Goal: Communication & Community: Answer question/provide support

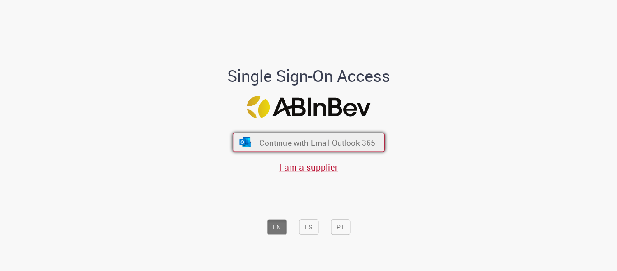
click at [253, 150] on button "Continue with Email Outlook 365" at bounding box center [309, 142] width 152 height 19
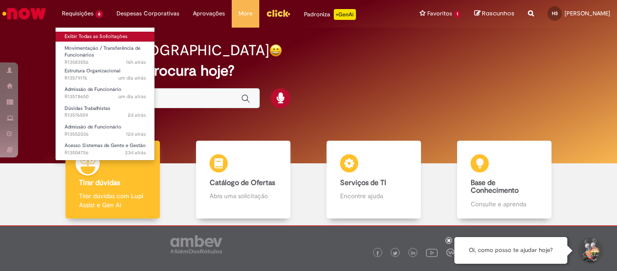
click at [93, 33] on link "Exibir Todas as Solicitações" at bounding box center [105, 37] width 99 height 10
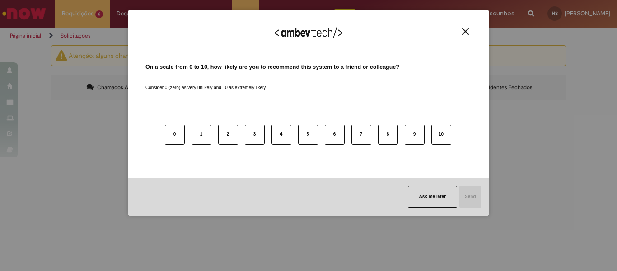
click at [464, 30] on img "Close" at bounding box center [465, 31] width 7 height 7
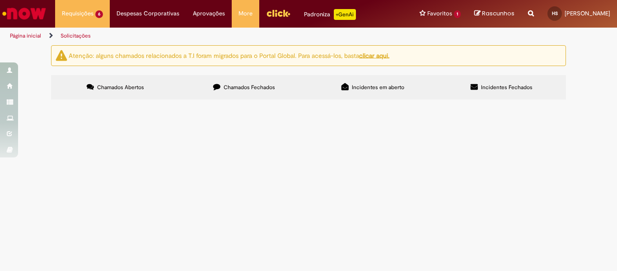
scroll to position [91, 0]
click at [0, 0] on span "Pessoal, preciso lançar para 01-10 uma promoção para o funcionário [PERSON_NAME…" at bounding box center [0, 0] width 0 height 0
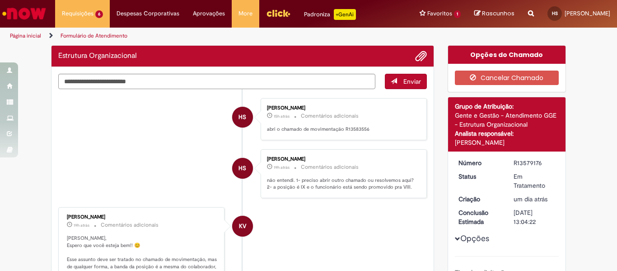
click at [348, 129] on p "abri o chamado de movimentação R13583556" at bounding box center [342, 129] width 150 height 7
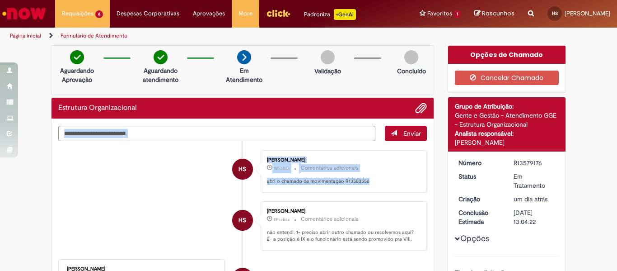
click at [348, 129] on div "Enviar HS [PERSON_NAME] 15h atrás 15 horas atrás Comentários adicionais abri o …" at bounding box center [242, 133] width 369 height 15
click at [353, 180] on p "abri o chamado de movimentação R13583556" at bounding box center [342, 181] width 150 height 7
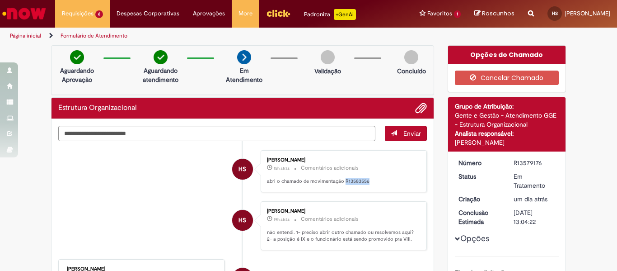
click at [353, 180] on p "abri o chamado de movimentação R13583556" at bounding box center [342, 181] width 150 height 7
copy p "R13583556"
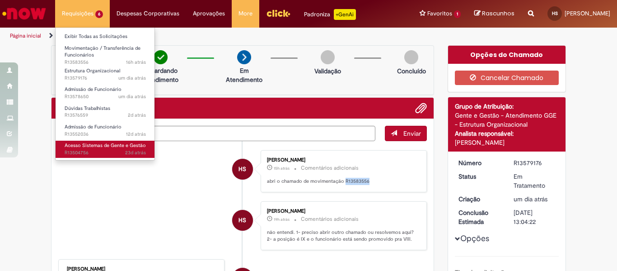
click at [118, 151] on span "23d atrás 23 dias atrás R13504756" at bounding box center [105, 152] width 81 height 7
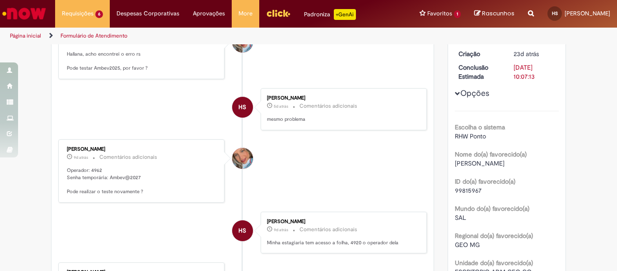
scroll to position [166, 0]
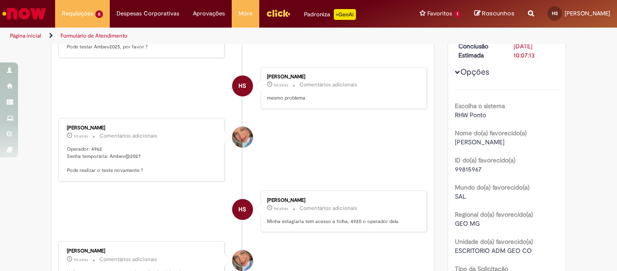
click at [96, 146] on p "Operador: 4962 Senha temporária: Ambev@2027 Pode realizar o teste novamente ?" at bounding box center [142, 159] width 150 height 28
copy p "4962"
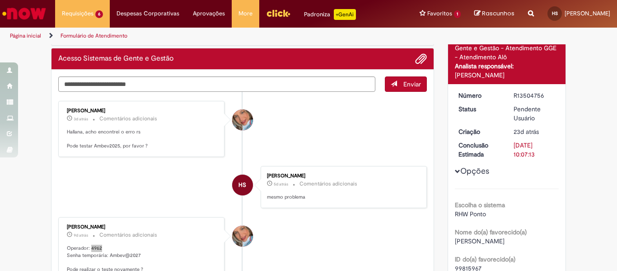
scroll to position [65, 0]
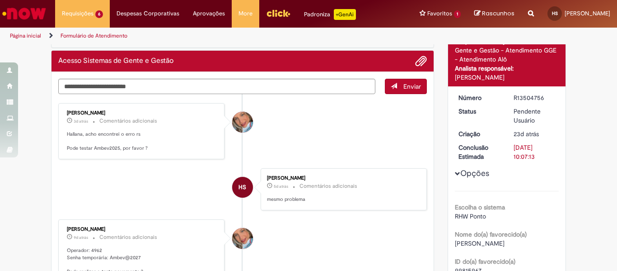
click at [114, 146] on p "Hallana, acho encontrei o erro rs Pode testar Ambev2025, por favor ?" at bounding box center [142, 141] width 150 height 21
click at [112, 146] on p "Hallana, acho encontrei o erro rs Pode testar Ambev2025, por favor ?" at bounding box center [142, 141] width 150 height 21
copy p "Ambev2025"
click at [199, 87] on textarea "Digite sua mensagem aqui..." at bounding box center [216, 86] width 317 height 15
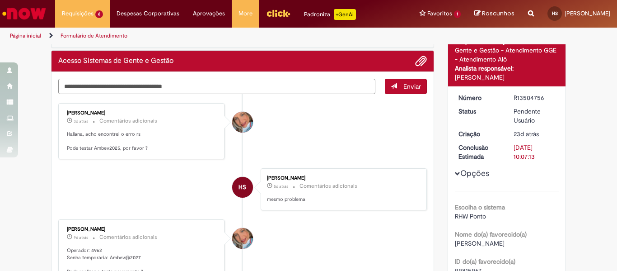
click at [131, 86] on textarea "**********" at bounding box center [216, 86] width 317 height 15
type textarea "**********"
click at [403, 83] on span "Enviar" at bounding box center [412, 86] width 18 height 8
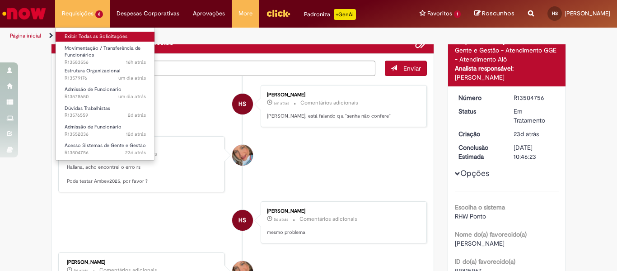
click at [90, 38] on link "Exibir Todas as Solicitações" at bounding box center [105, 37] width 99 height 10
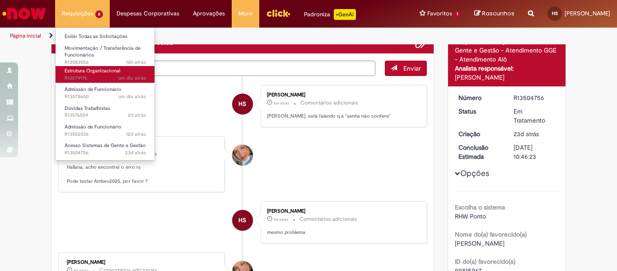
click at [112, 78] on span "um dia atrás um dia atrás R13579176" at bounding box center [105, 78] width 81 height 7
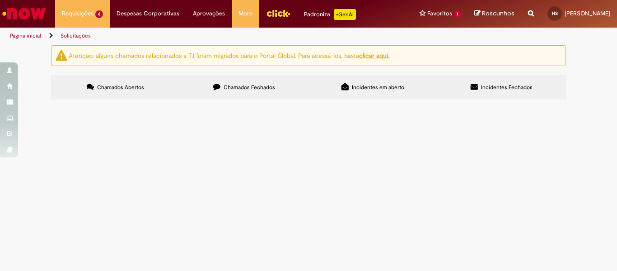
scroll to position [50, 0]
click at [0, 0] on span "Pessoal, preciso lançar para 01-10 uma promoção para o funcionário [PERSON_NAME…" at bounding box center [0, 0] width 0 height 0
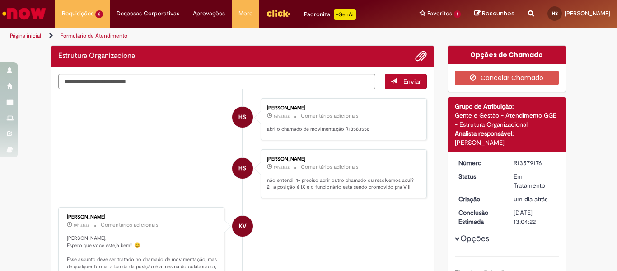
click at [60, 165] on ul "HS [PERSON_NAME] 16h atrás 16 horas atrás Comentários adicionais abri o chamado…" at bounding box center [242, 271] width 369 height 365
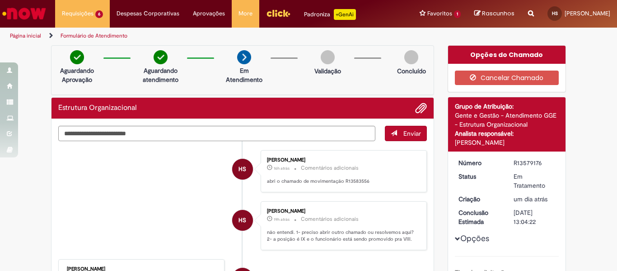
click at [62, 217] on li "HS [PERSON_NAME] 19h atrás 19 horas atrás Comentários adicionais não entendi. 1…" at bounding box center [242, 225] width 369 height 49
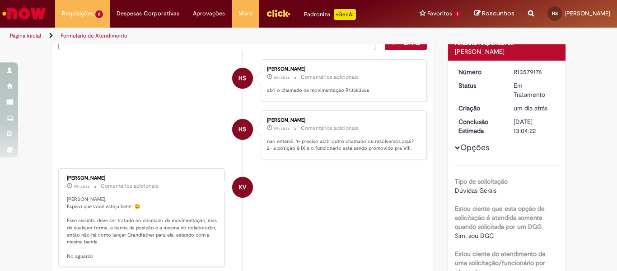
scroll to position [91, 0]
drag, startPoint x: 61, startPoint y: 178, endPoint x: 100, endPoint y: 179, distance: 38.8
click at [100, 179] on div "[PERSON_NAME] 19h atrás 19 horas atrás Comentários adicionais Olá Hallana, Espe…" at bounding box center [141, 216] width 161 height 93
copy div "[PERSON_NAME]"
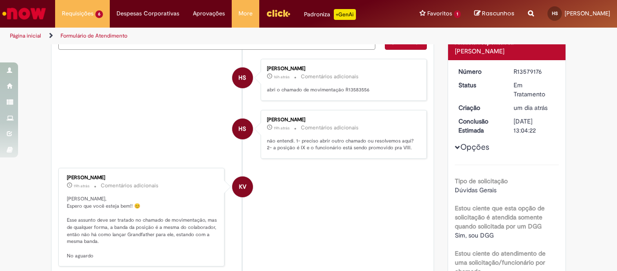
click at [525, 73] on div "R13579176" at bounding box center [535, 71] width 42 height 9
copy div "R13579176"
